Goal: Find specific page/section: Find specific page/section

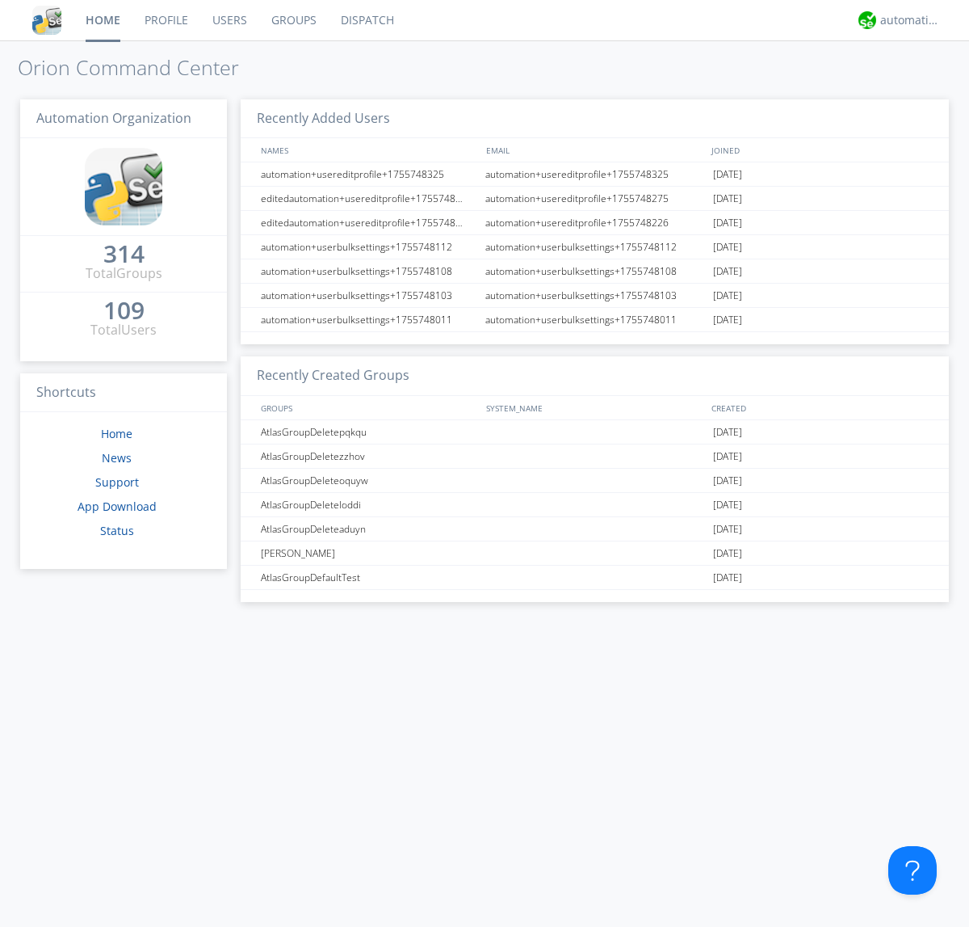
click at [366, 20] on link "Dispatch" at bounding box center [368, 20] width 78 height 40
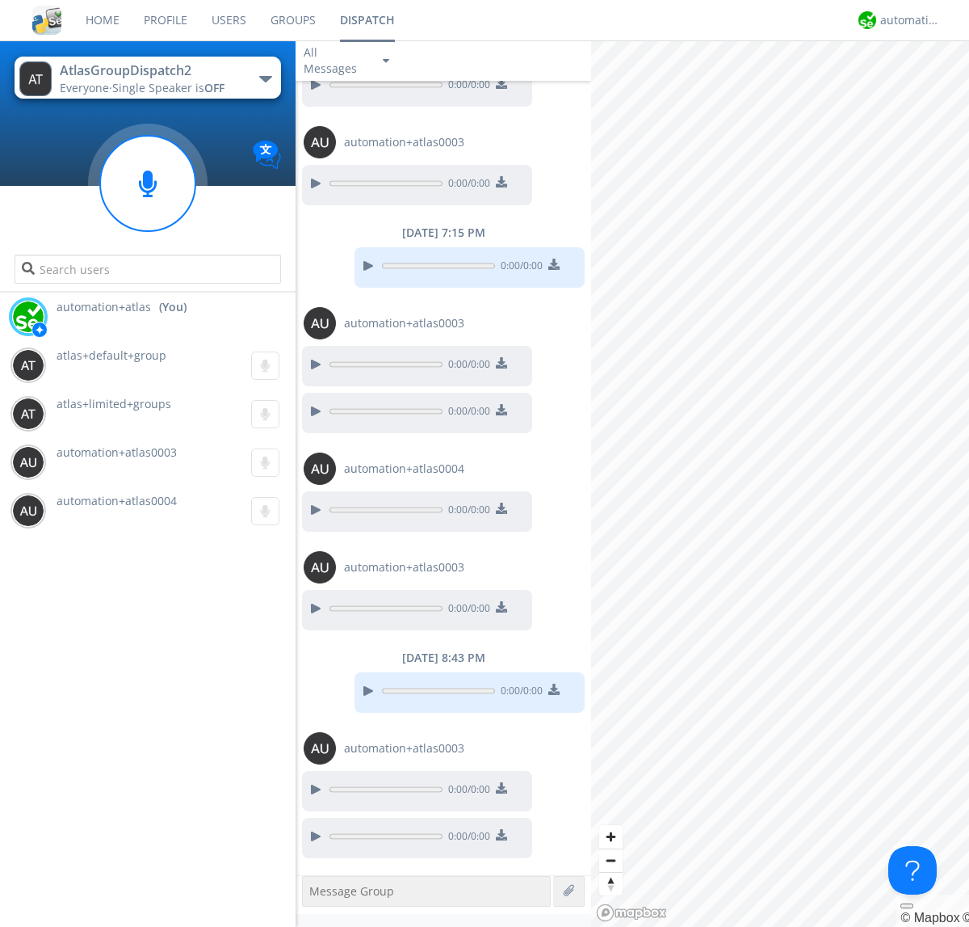
scroll to position [725, 0]
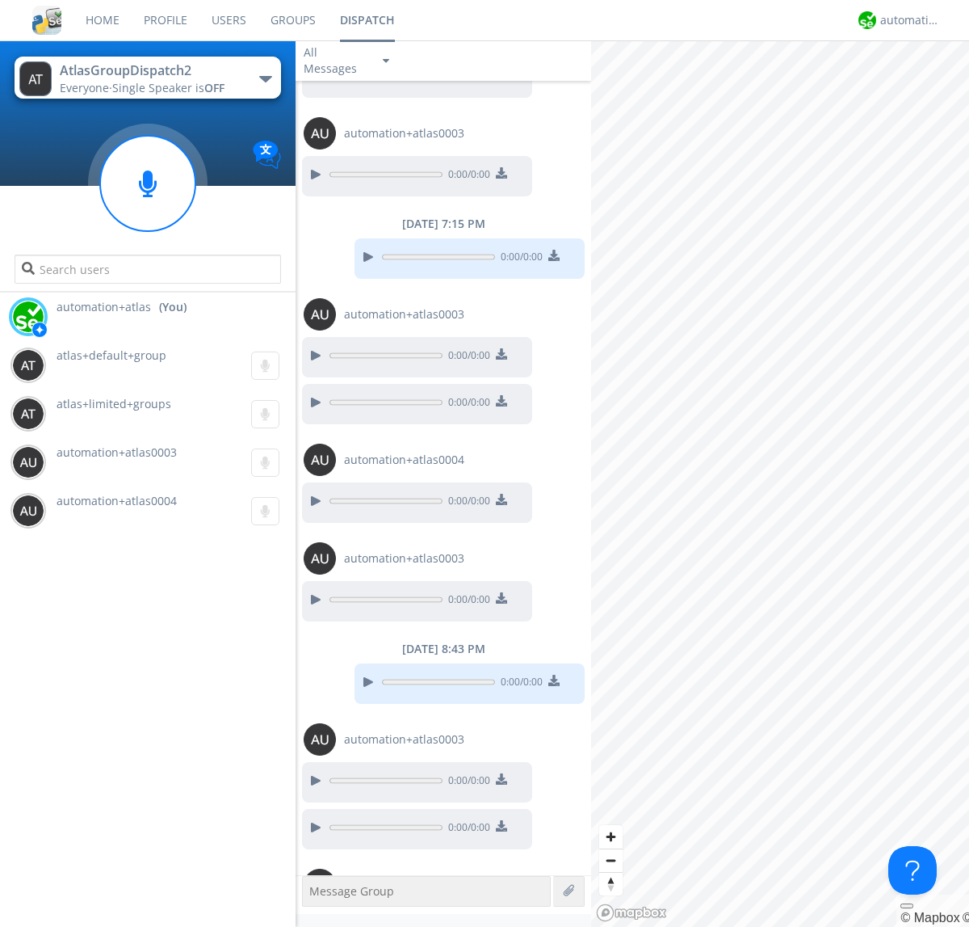
click at [265, 78] on div "button" at bounding box center [265, 79] width 13 height 6
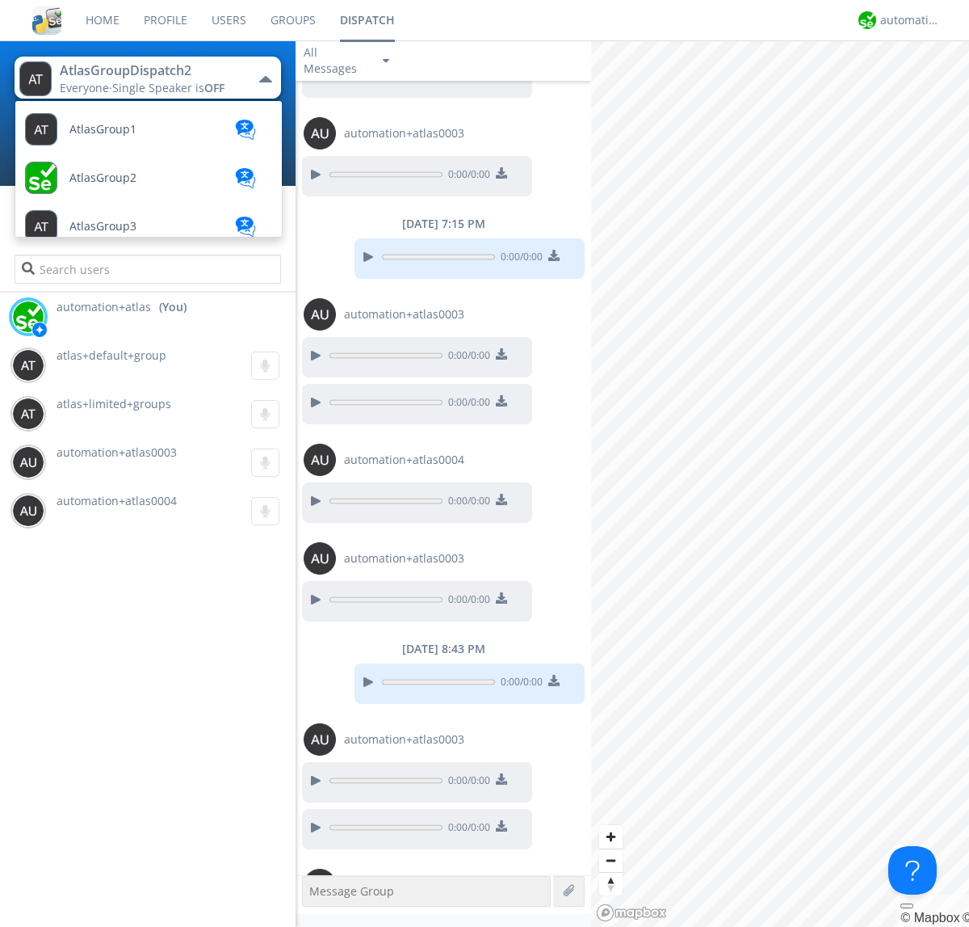
click at [122, 136] on span "AtlasGroupDispatch" at bounding box center [102, 130] width 67 height 12
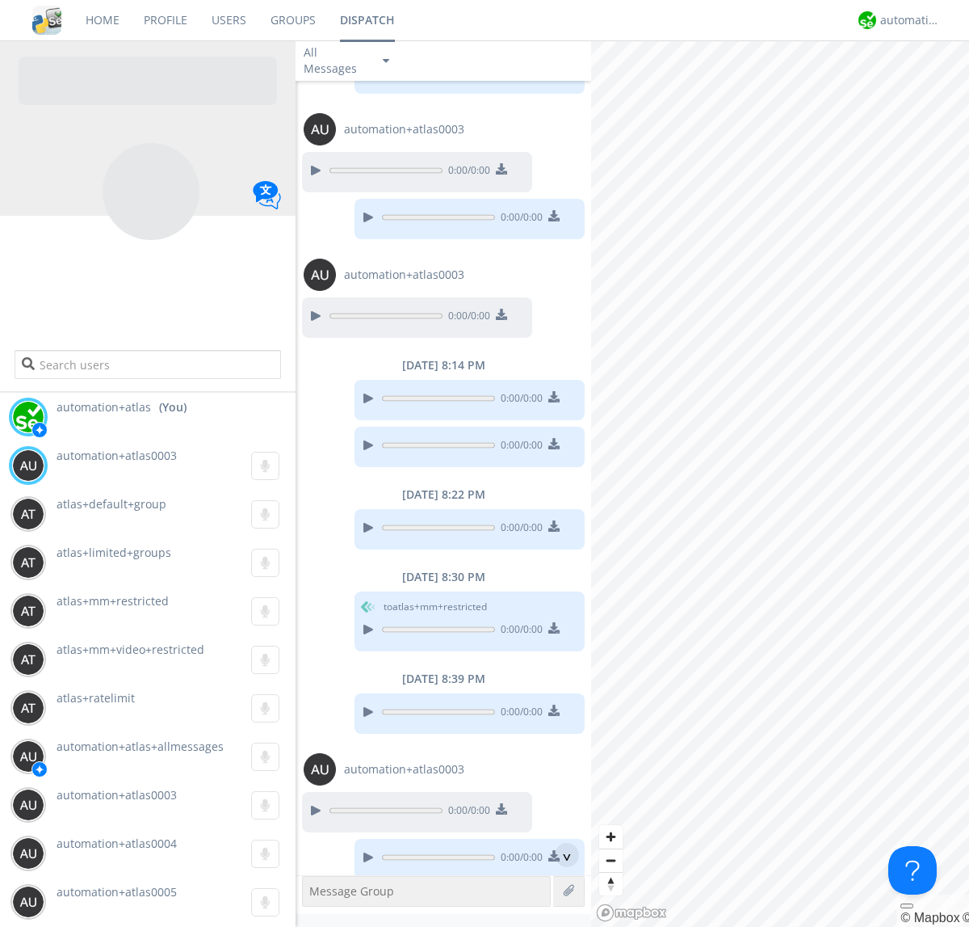
scroll to position [818, 0]
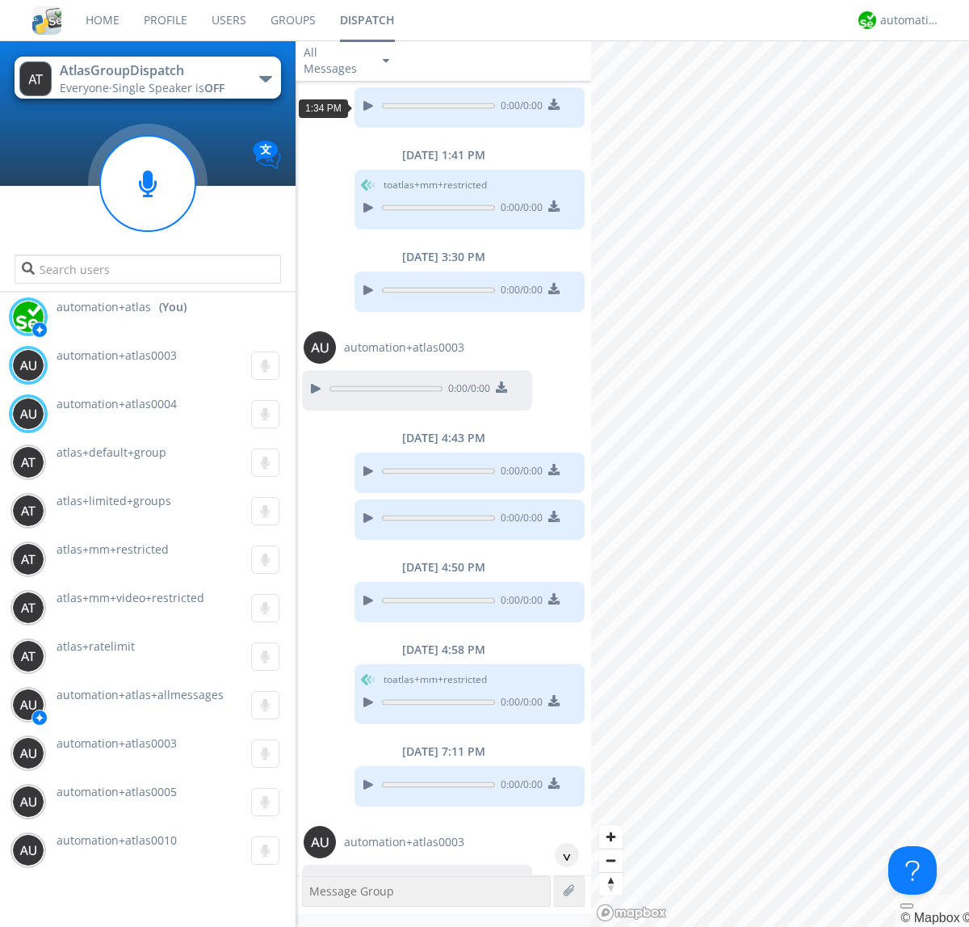
scroll to position [323, 0]
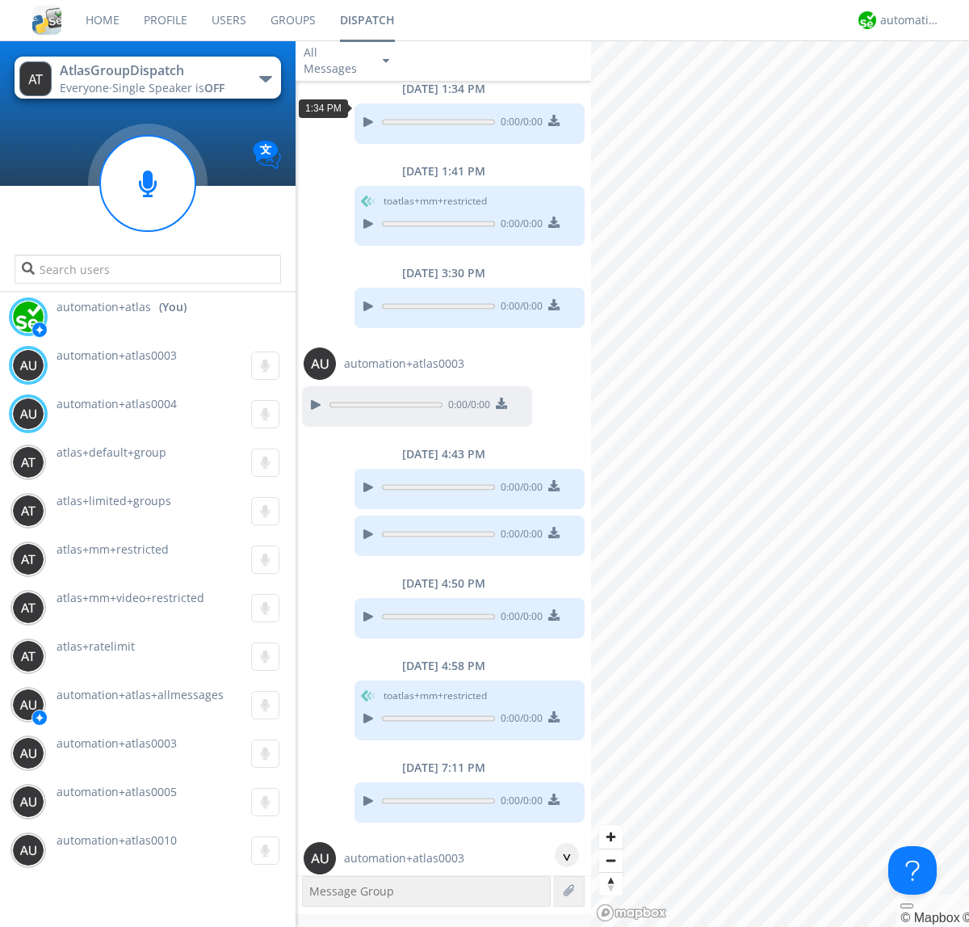
click at [561, 855] on div "^" at bounding box center [567, 855] width 24 height 24
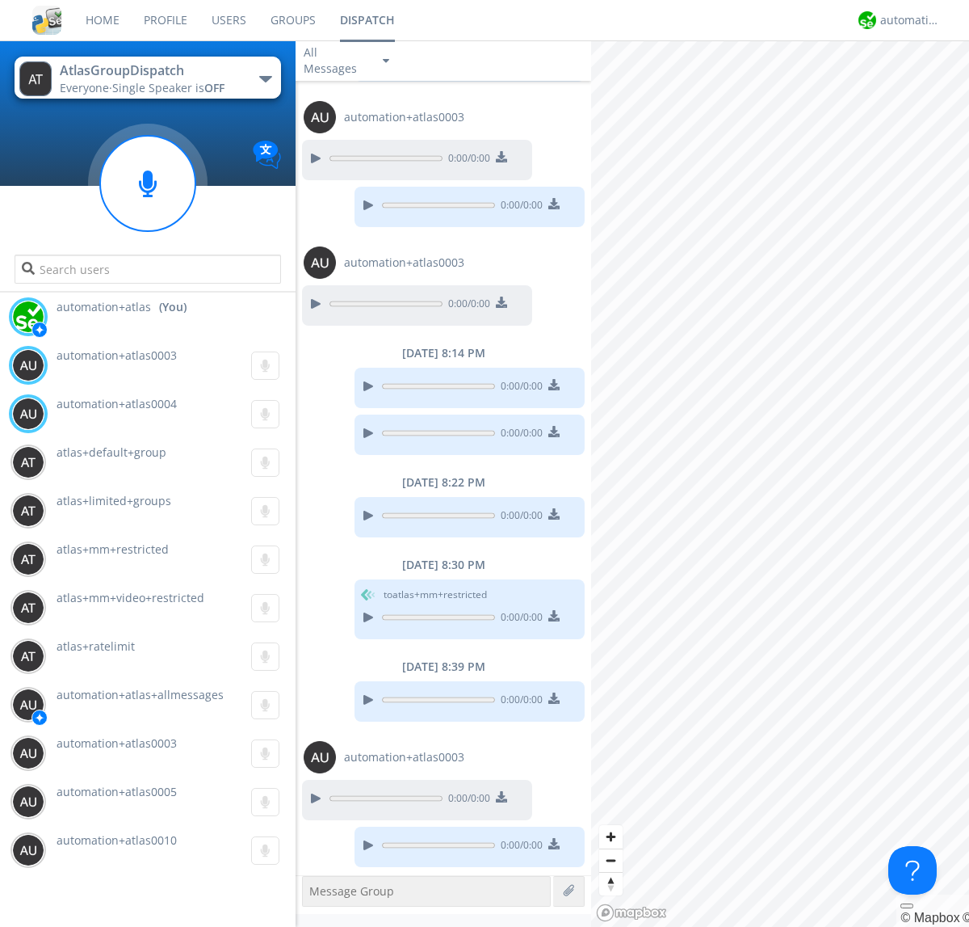
scroll to position [1096, 0]
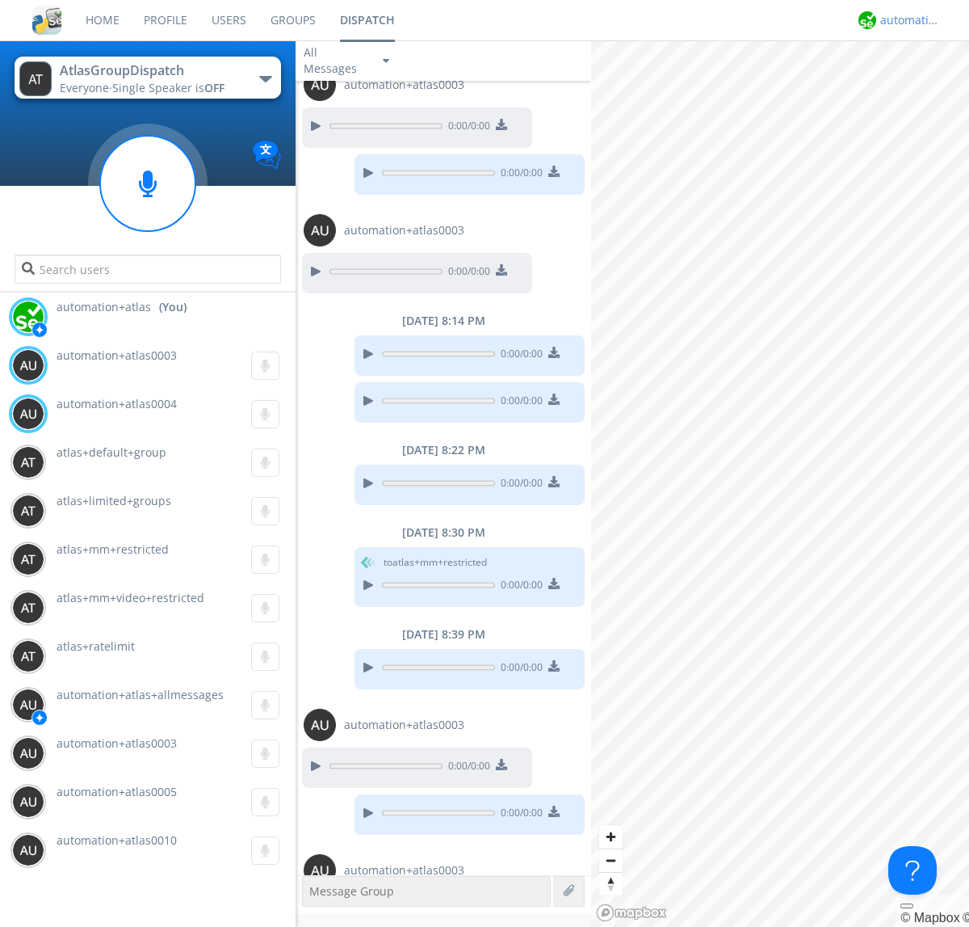
click at [906, 20] on div "automation+atlas" at bounding box center [911, 20] width 61 height 16
